Goal: Check status

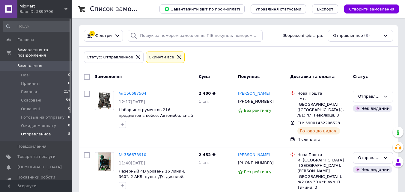
click at [44, 132] on span "Отправленное" at bounding box center [36, 134] width 30 height 5
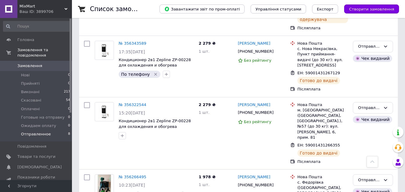
scroll to position [298, 0]
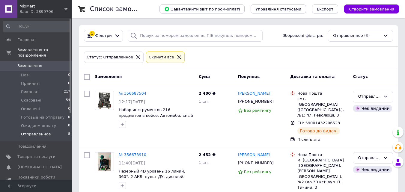
click at [46, 132] on span "Отправленное" at bounding box center [36, 134] width 30 height 5
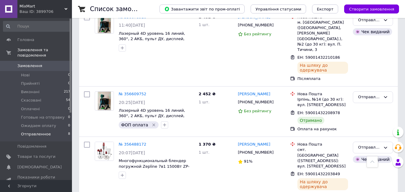
scroll to position [88, 0]
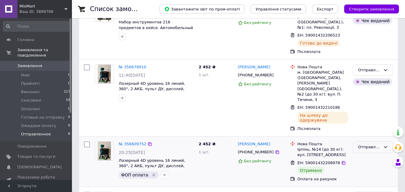
click at [369, 144] on div "Отправленное" at bounding box center [369, 147] width 23 height 6
click at [373, 165] on li "Виконано" at bounding box center [374, 170] width 40 height 11
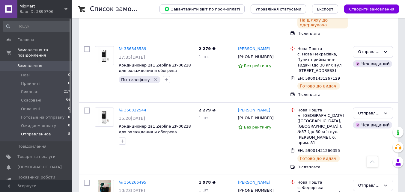
scroll to position [358, 0]
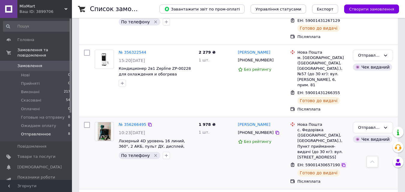
click at [342, 163] on icon at bounding box center [344, 165] width 5 height 5
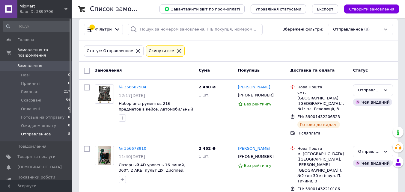
scroll to position [0, 0]
